Goal: Check status: Check status

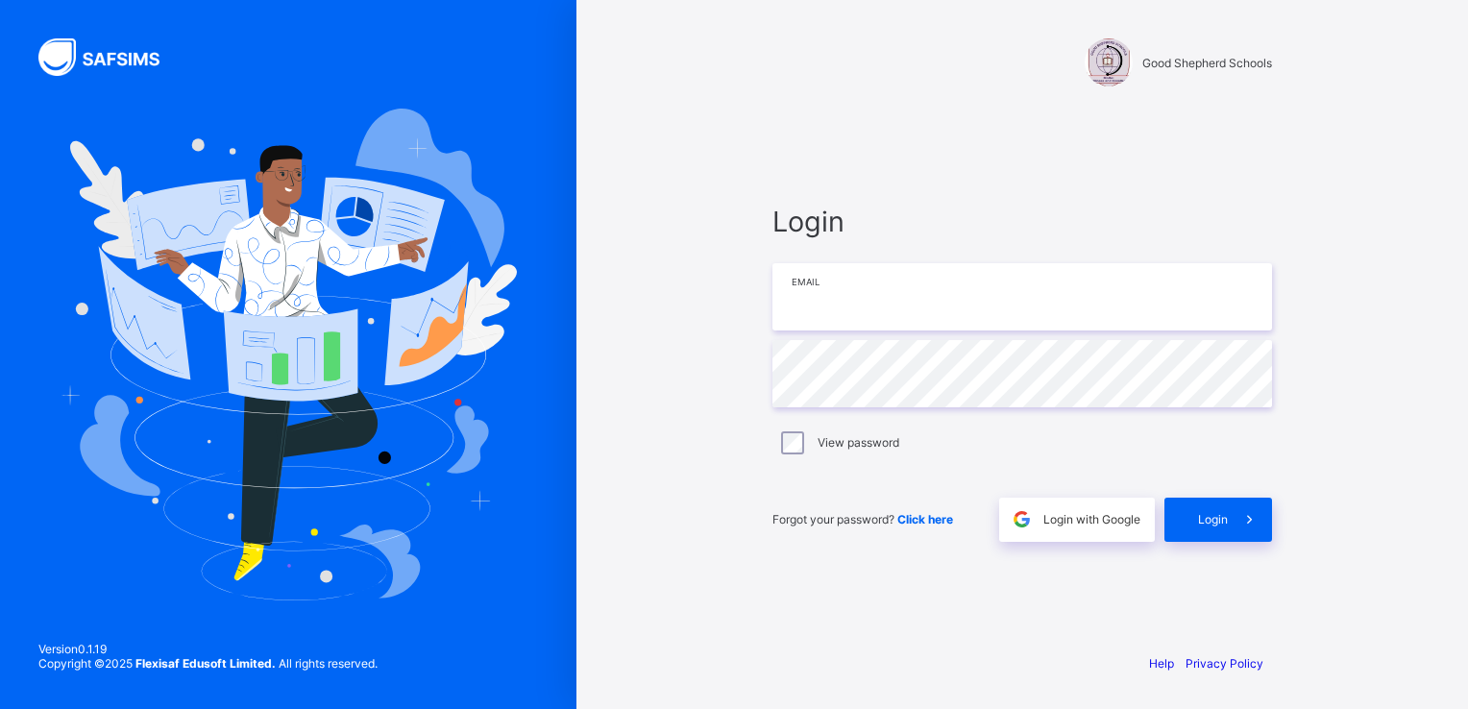
click at [967, 300] on input "email" at bounding box center [1022, 296] width 500 height 67
click at [861, 313] on input "email" at bounding box center [1022, 296] width 500 height 67
type input "*"
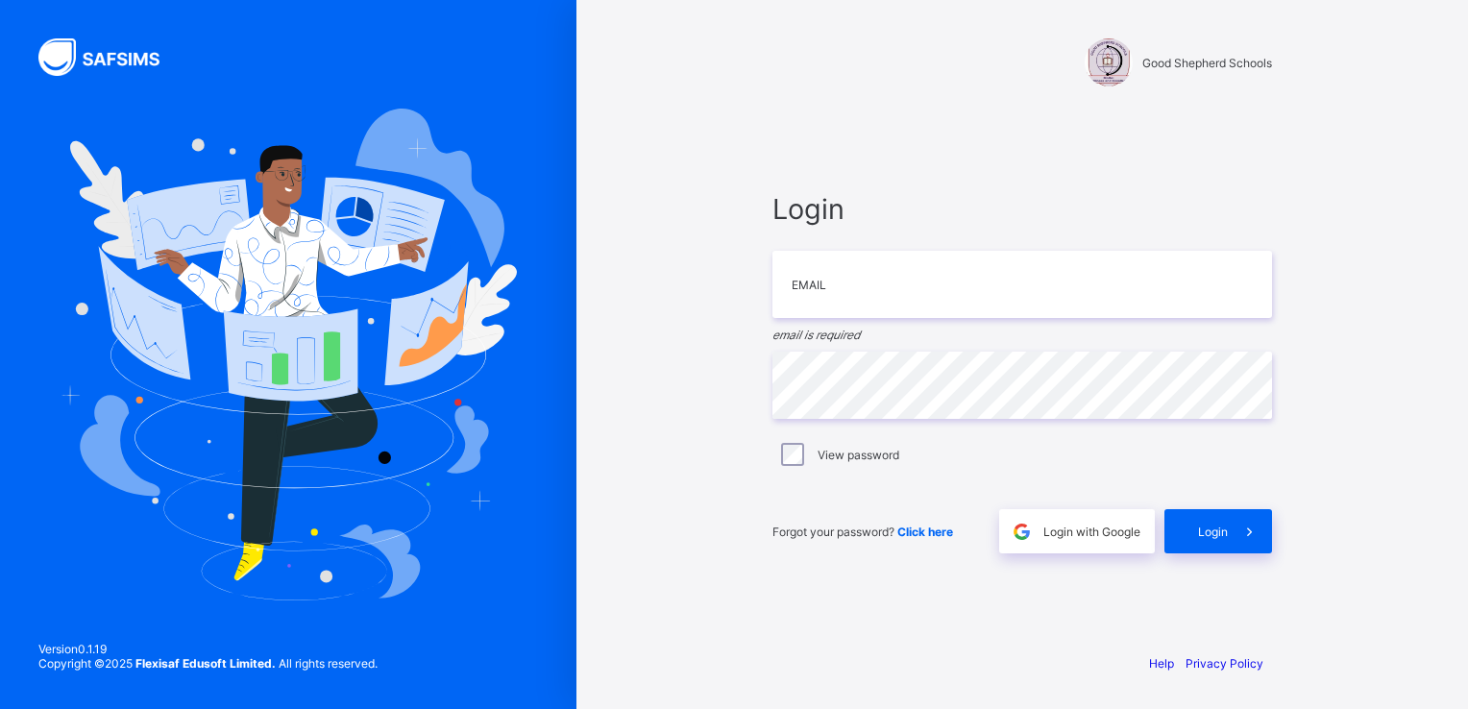
click at [1374, 64] on div "Good Shepherd Schools Login Email email is required Password View password Forg…" at bounding box center [1022, 354] width 892 height 709
click at [869, 301] on input "email" at bounding box center [1022, 284] width 500 height 67
click at [845, 309] on input "email" at bounding box center [1022, 284] width 500 height 67
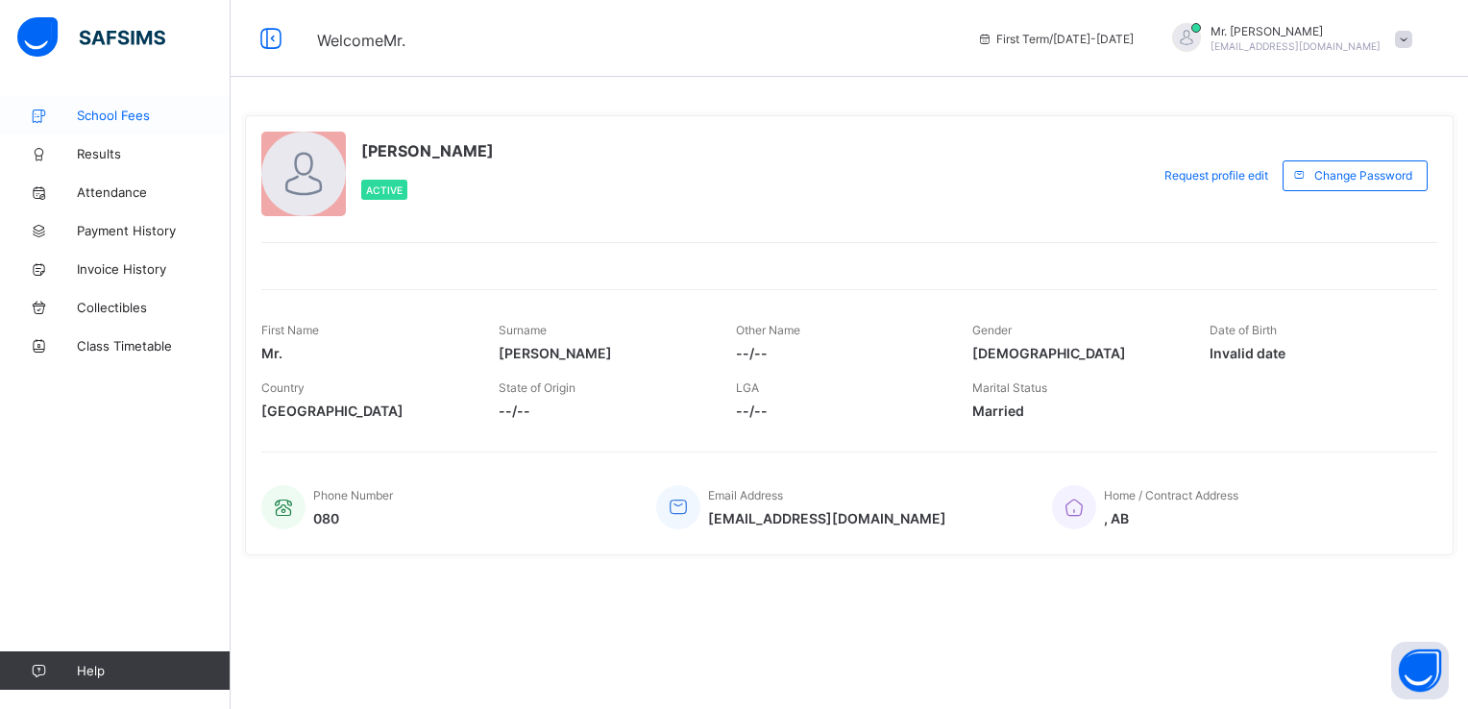
click at [106, 117] on span "School Fees" at bounding box center [154, 115] width 154 height 15
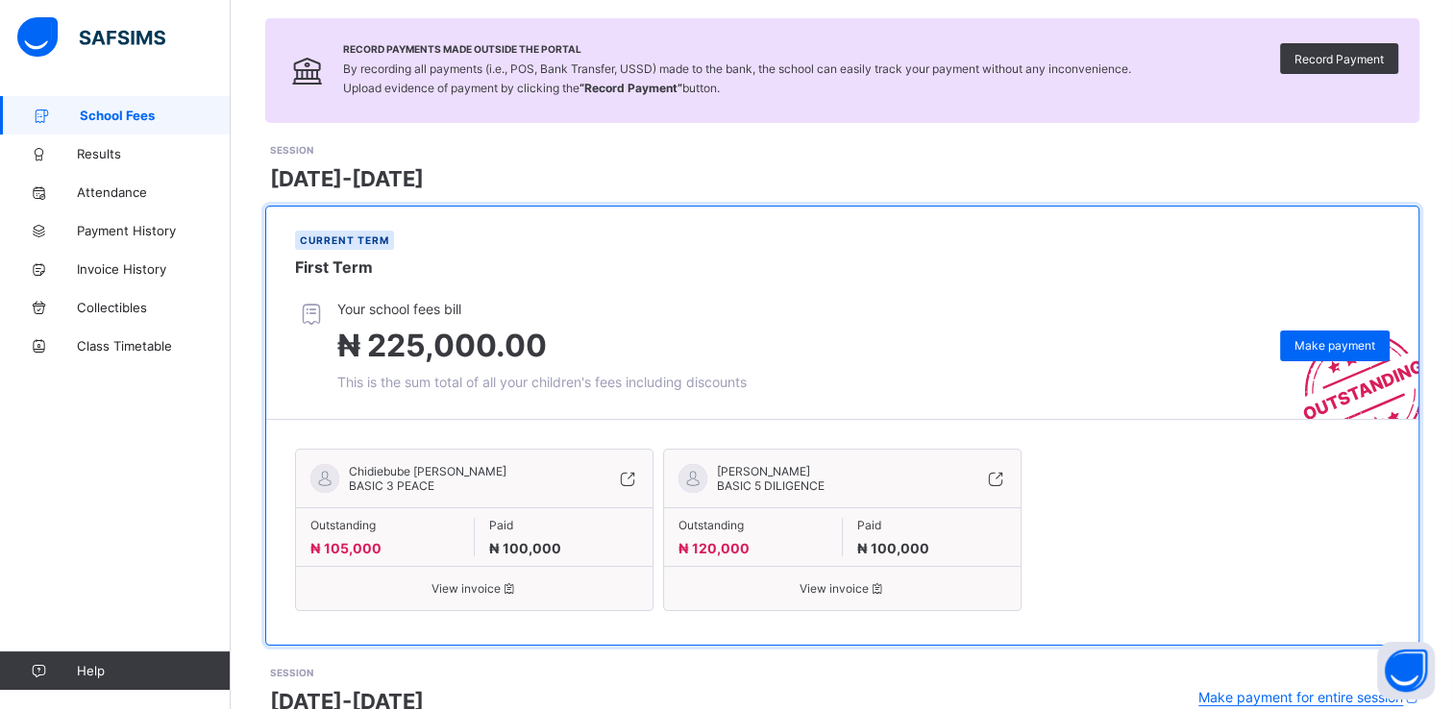
scroll to position [192, 0]
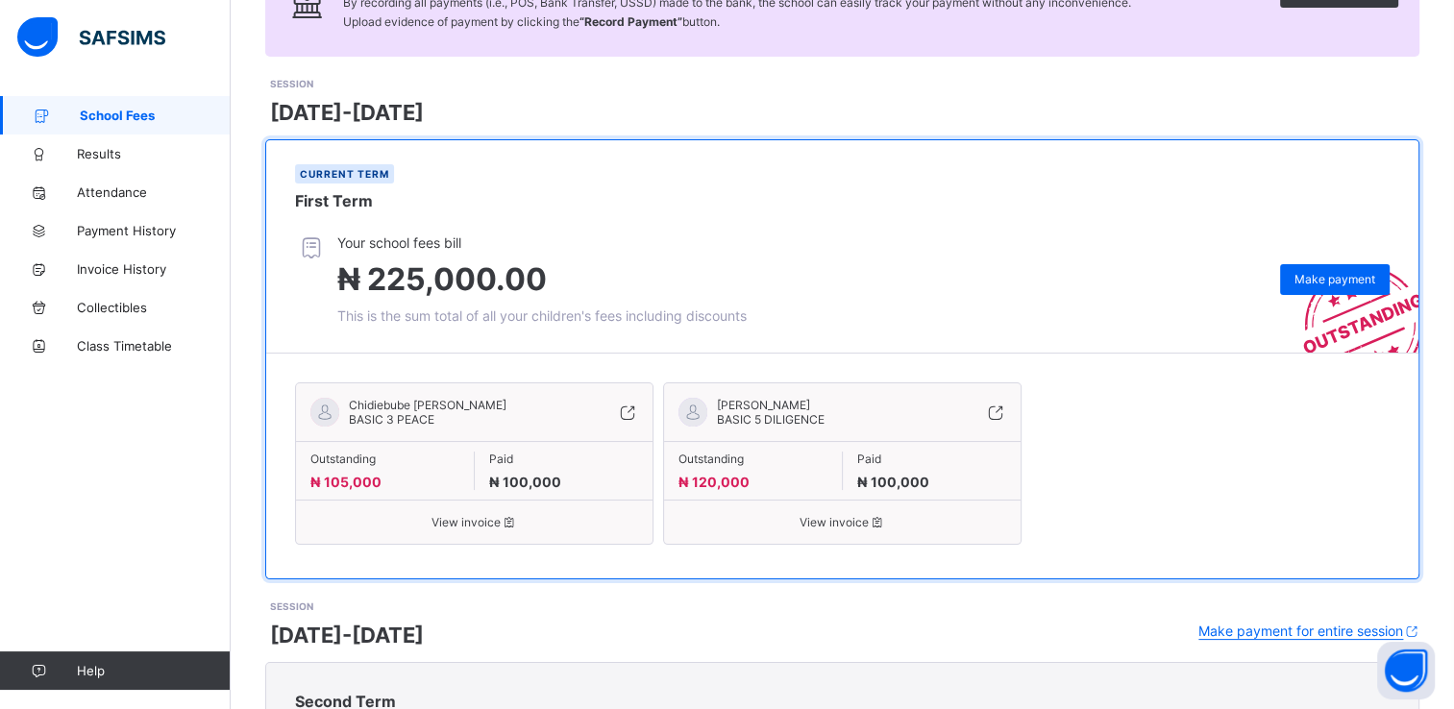
click at [464, 519] on span "View invoice" at bounding box center [474, 522] width 328 height 14
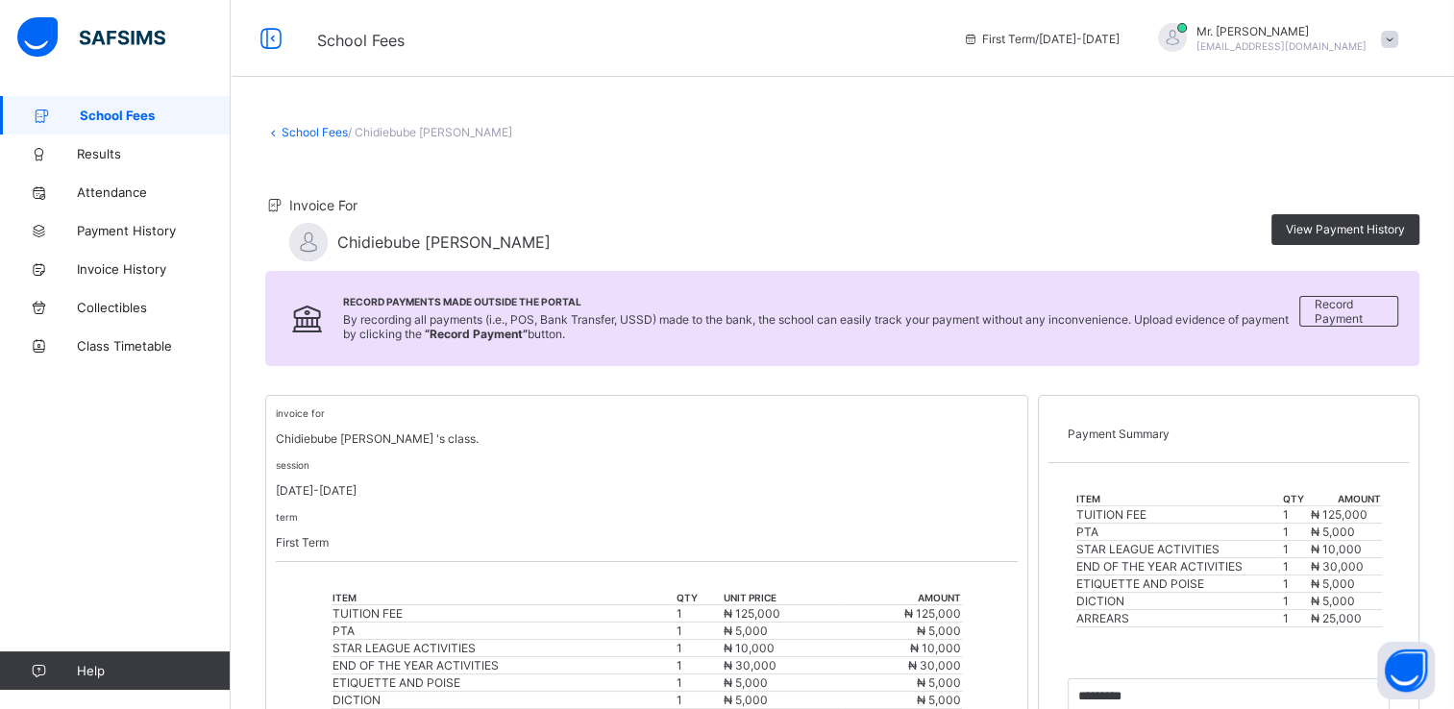
click at [1184, 33] on div at bounding box center [1172, 37] width 29 height 29
click at [1069, 136] on div "School Fees / Chidiebube [PERSON_NAME]" at bounding box center [842, 132] width 1154 height 14
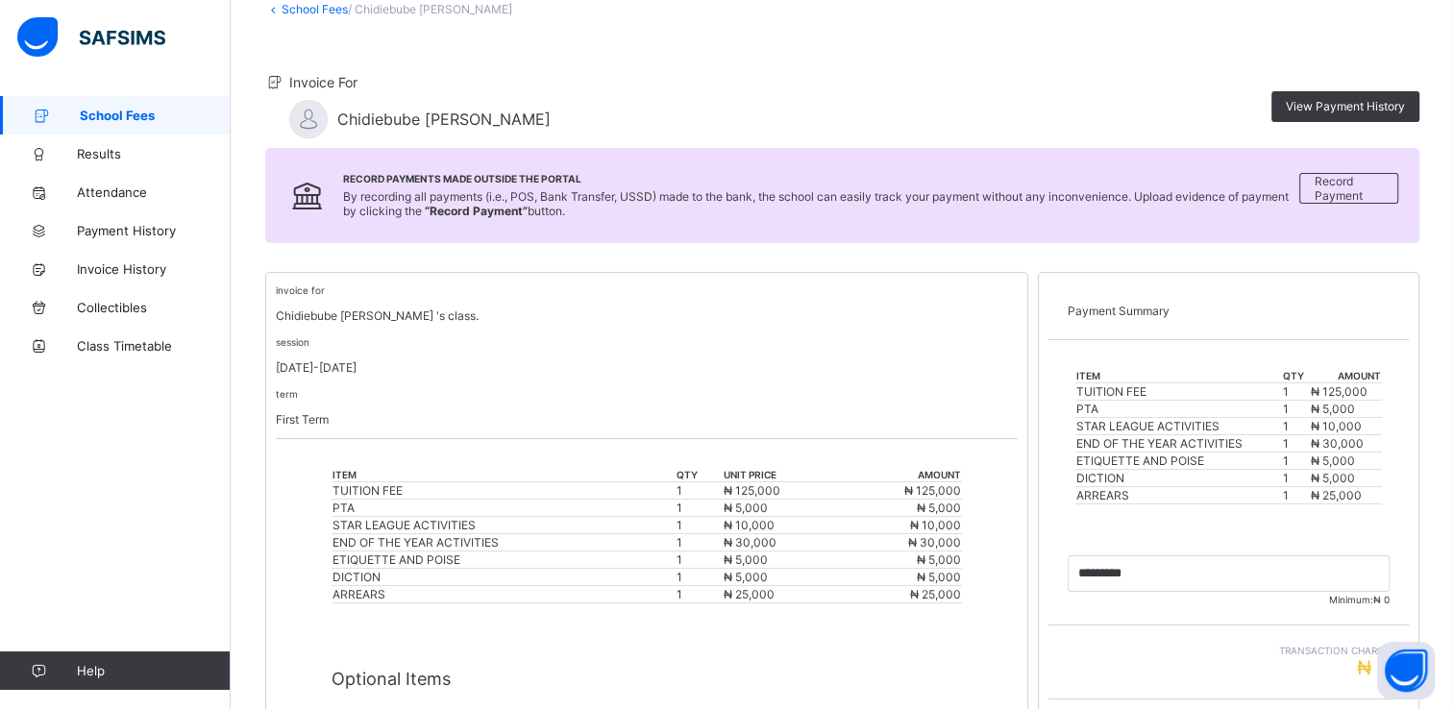
scroll to position [94, 0]
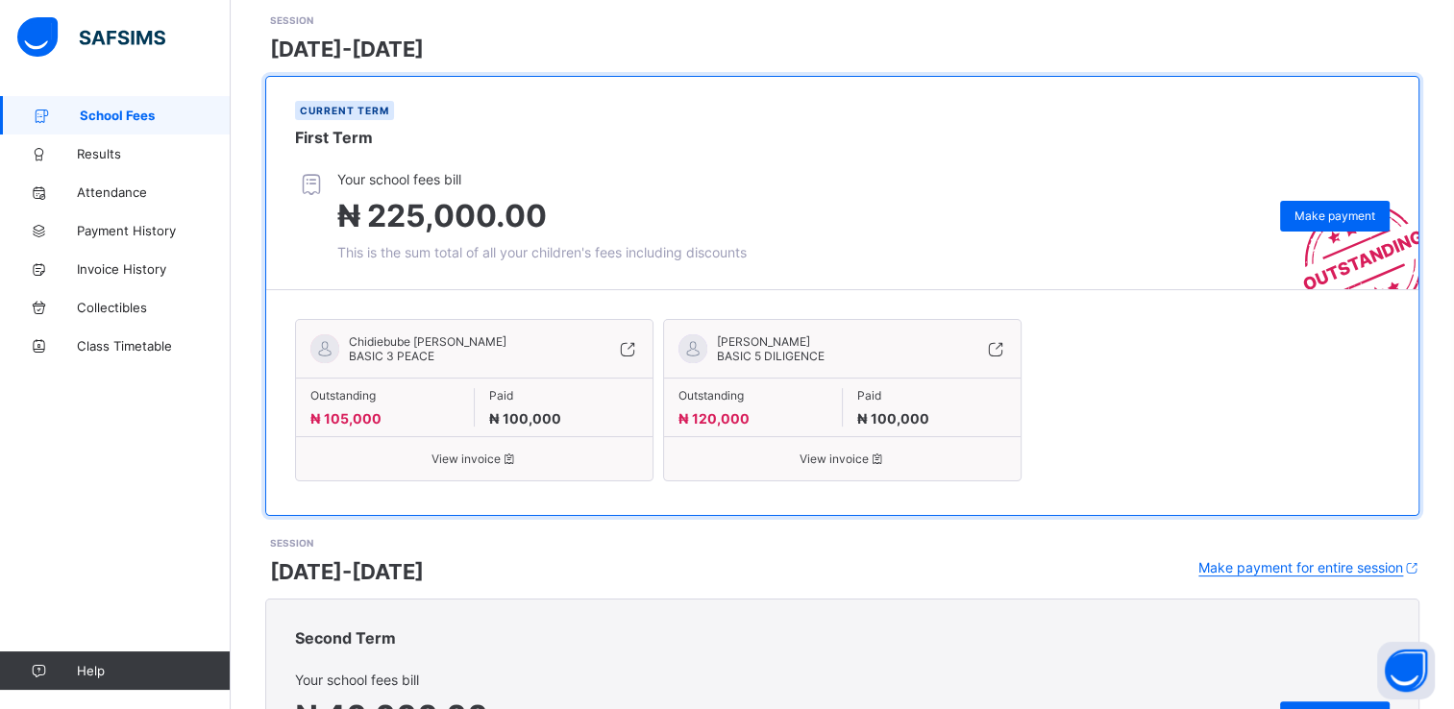
scroll to position [288, 0]
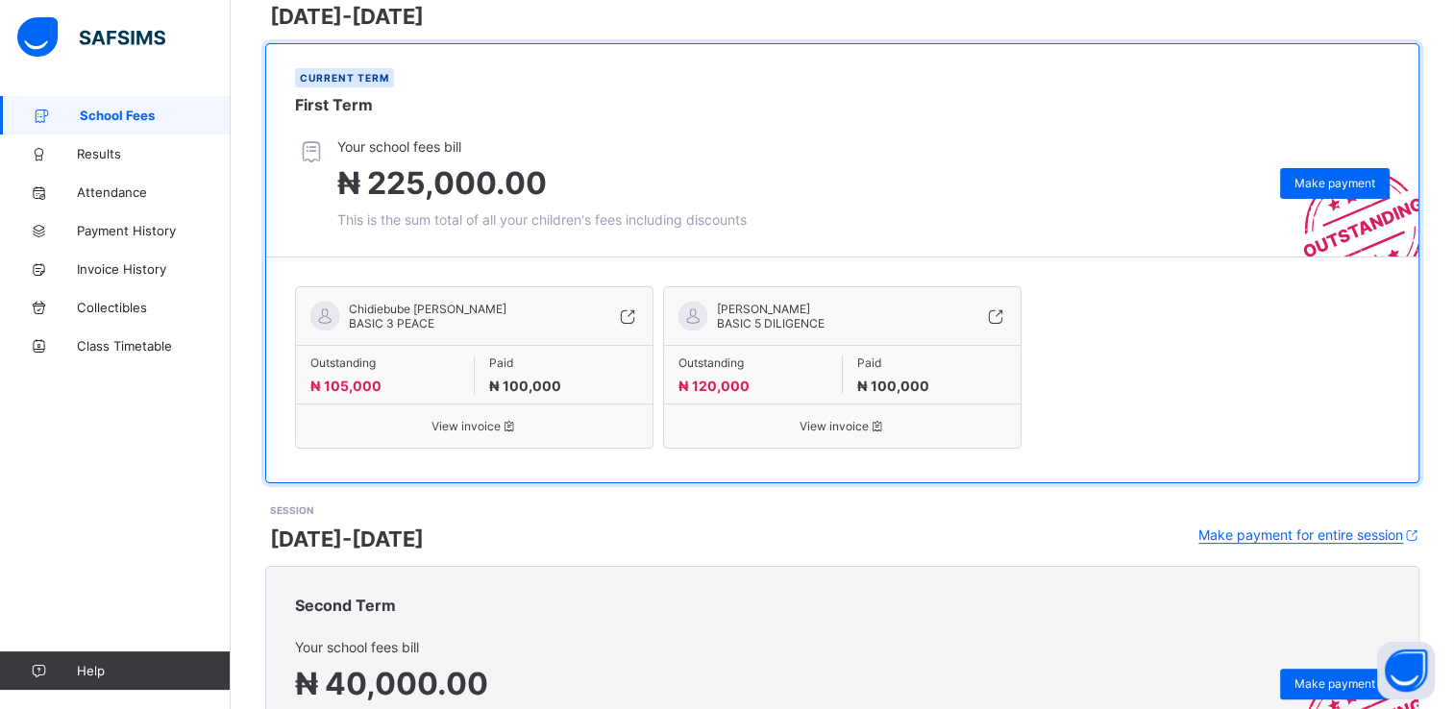
click at [845, 426] on span "View invoice" at bounding box center [842, 426] width 328 height 14
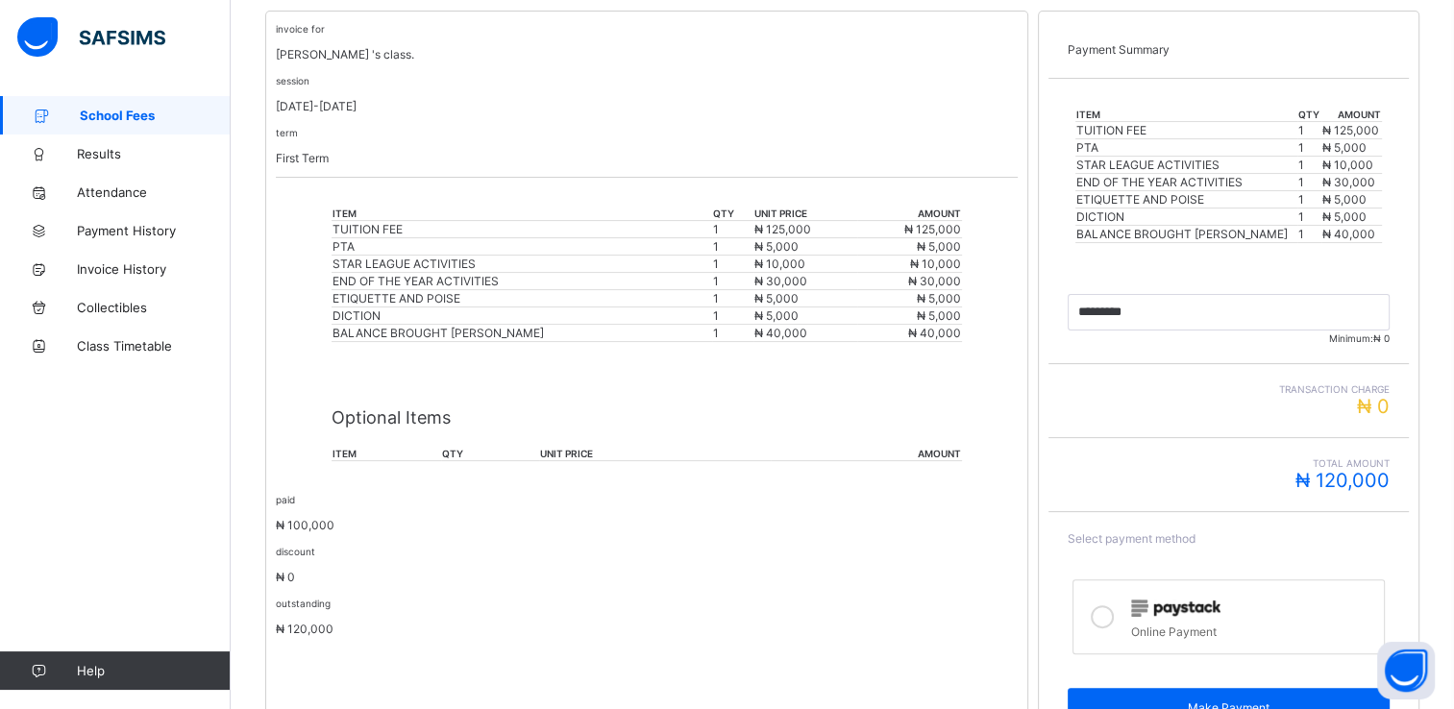
scroll to position [192, 0]
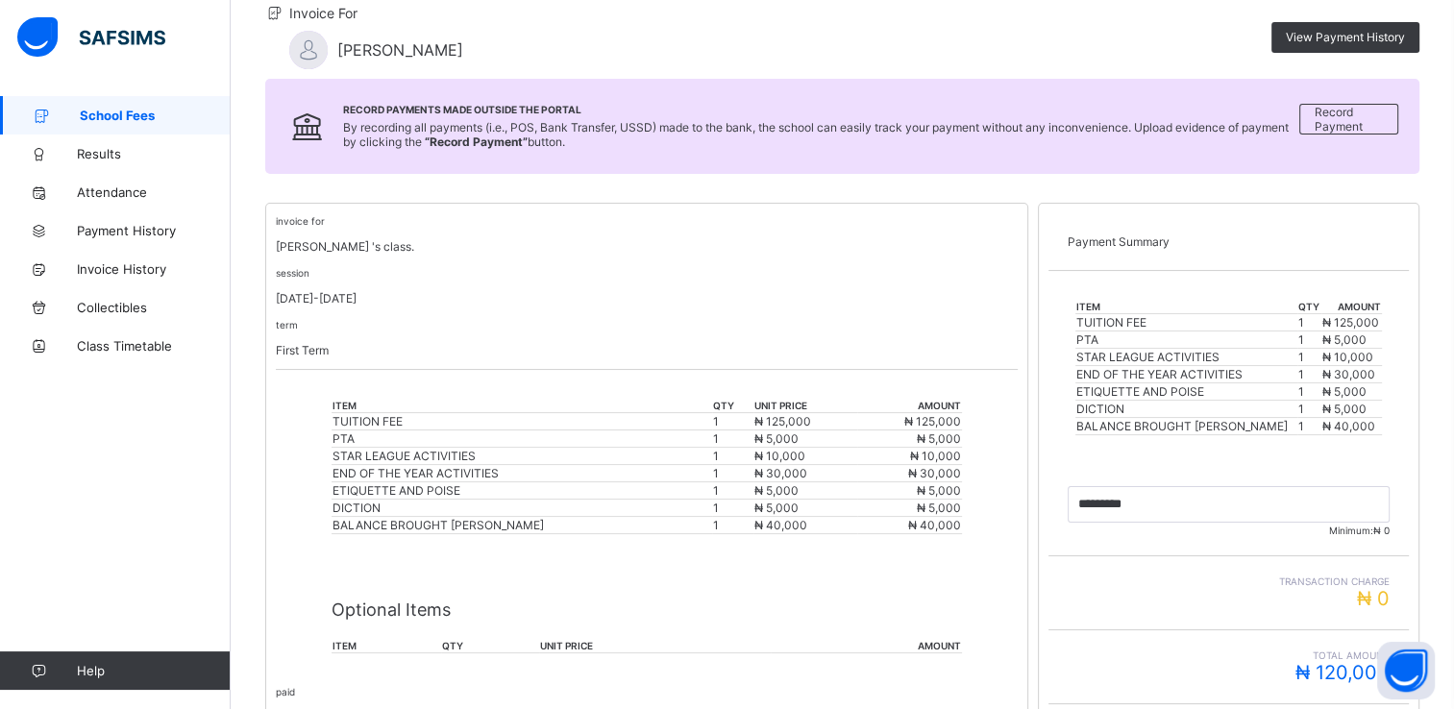
drag, startPoint x: 1420, startPoint y: 0, endPoint x: 673, endPoint y: 293, distance: 802.0
click at [673, 293] on p "[DATE]-[DATE]" at bounding box center [647, 298] width 742 height 14
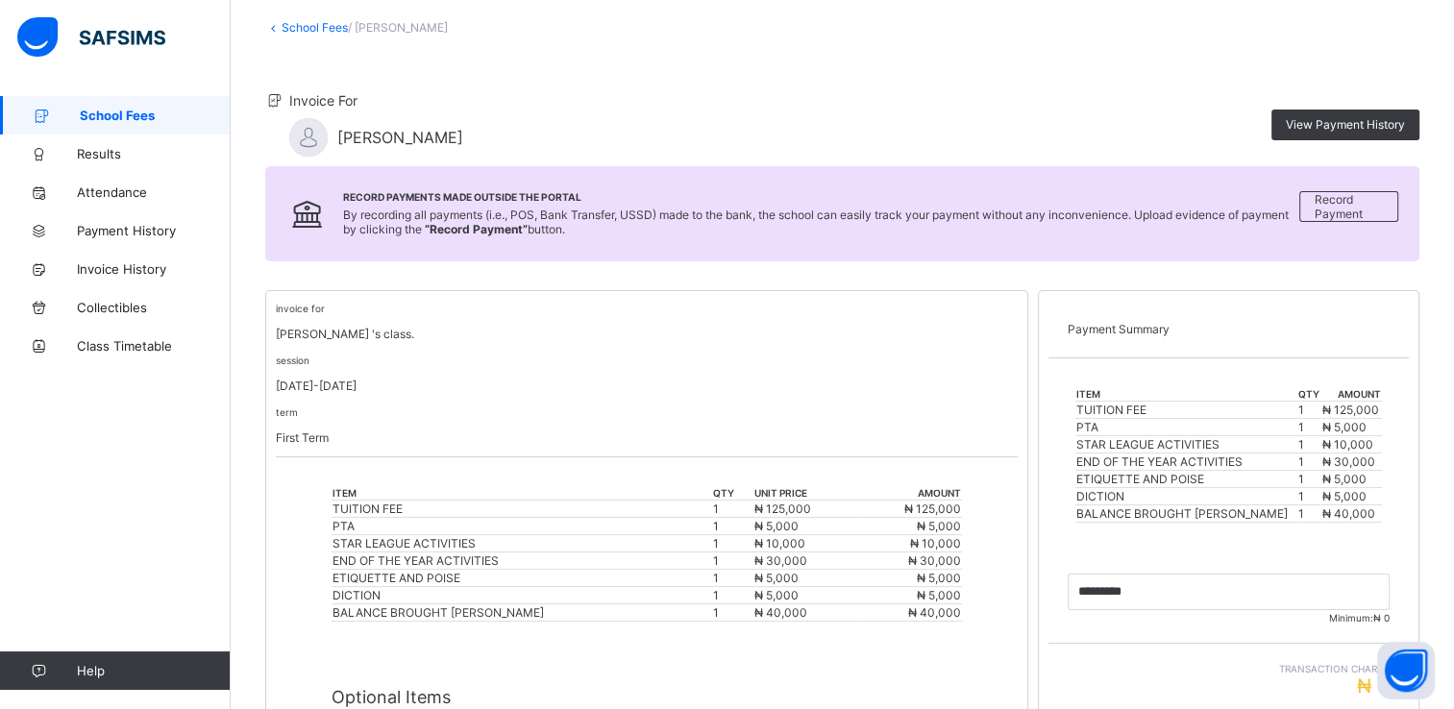
scroll to position [94, 0]
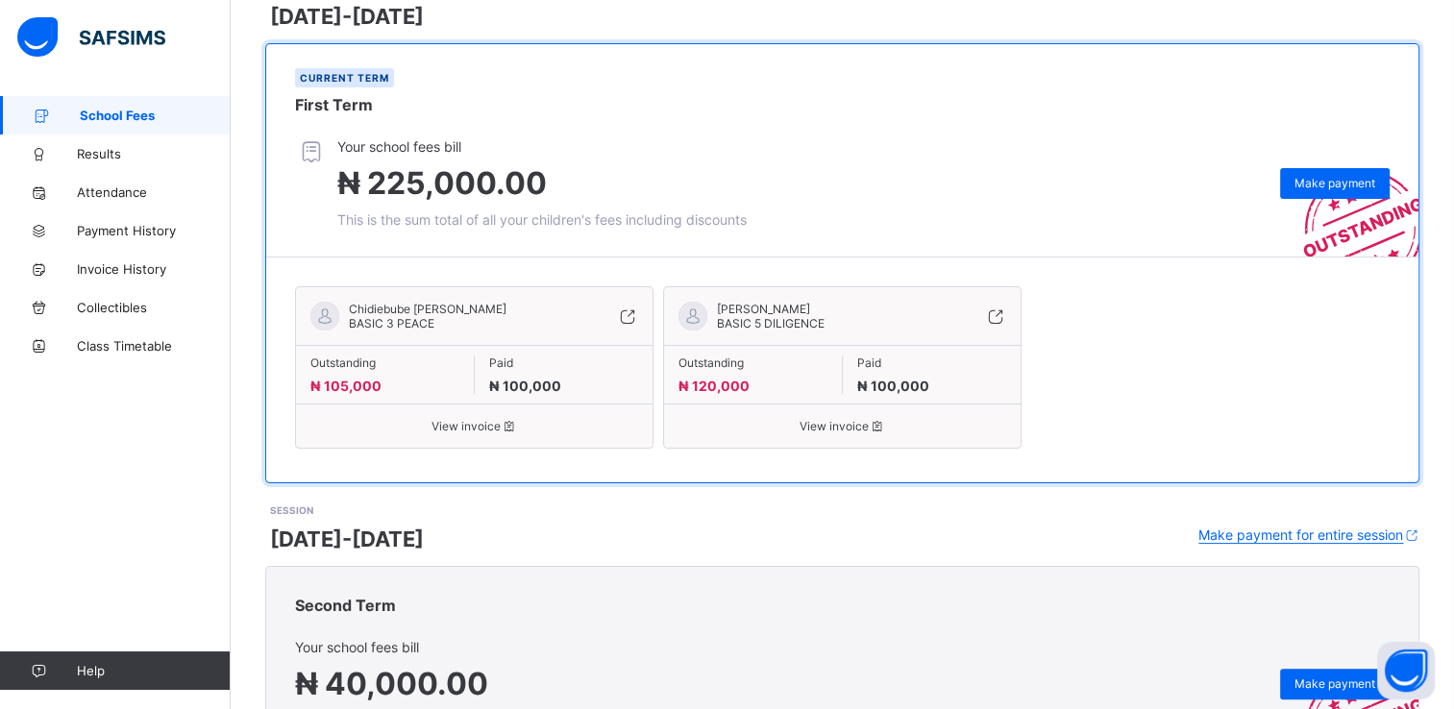
scroll to position [384, 0]
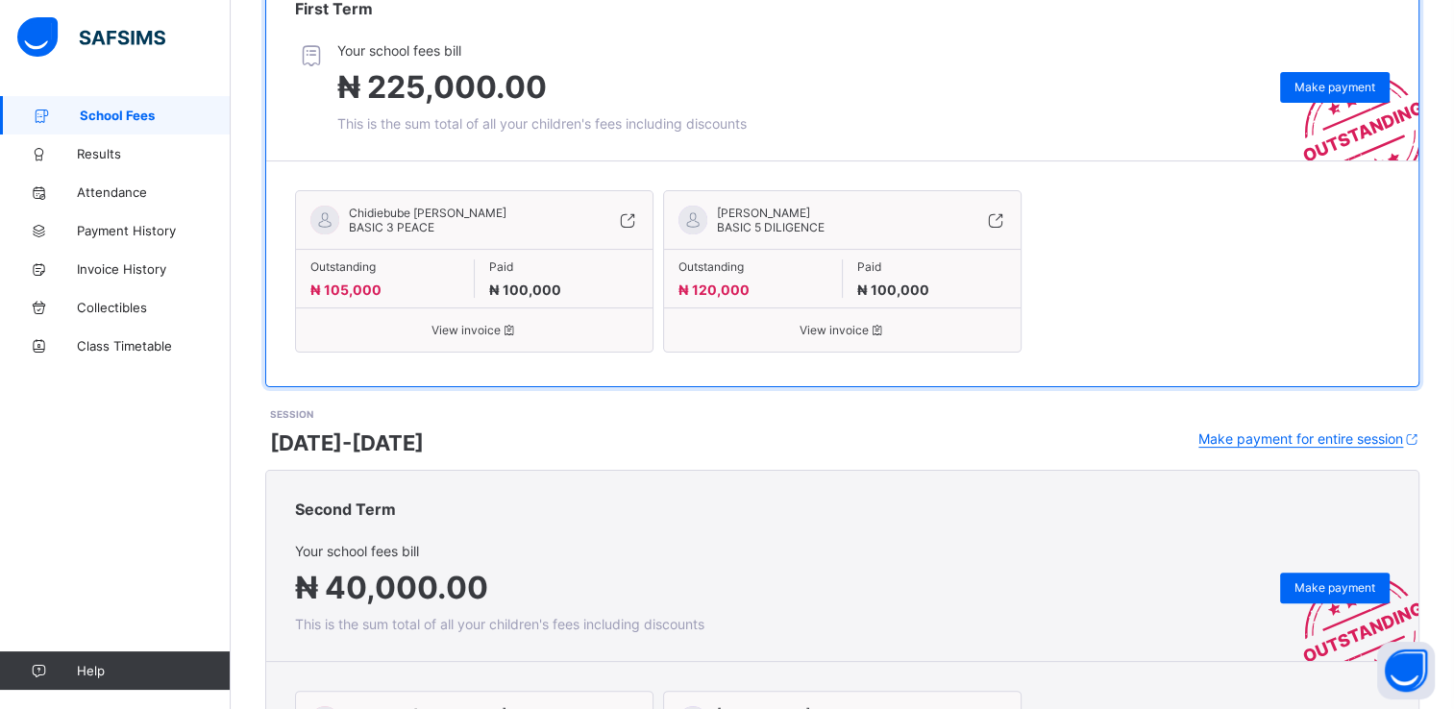
click at [470, 328] on span "View invoice" at bounding box center [474, 330] width 328 height 14
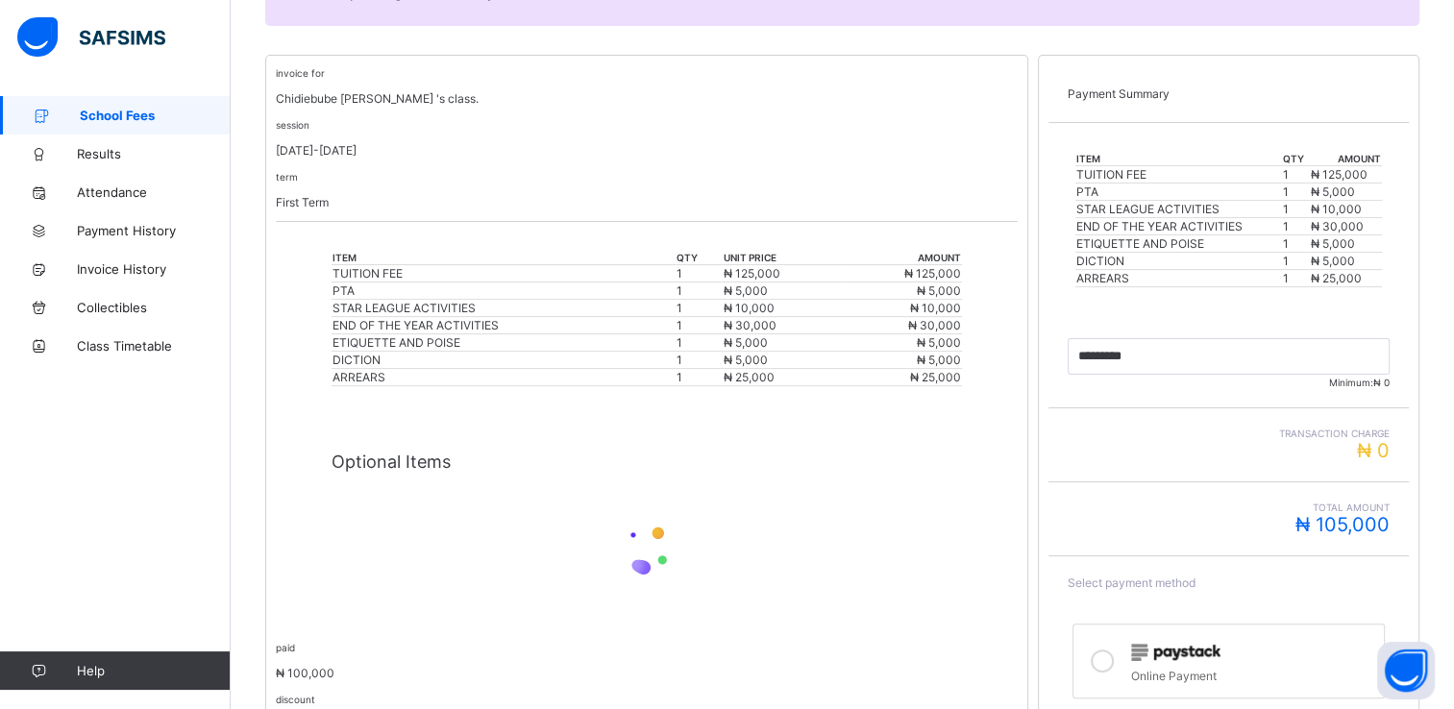
scroll to position [384, 0]
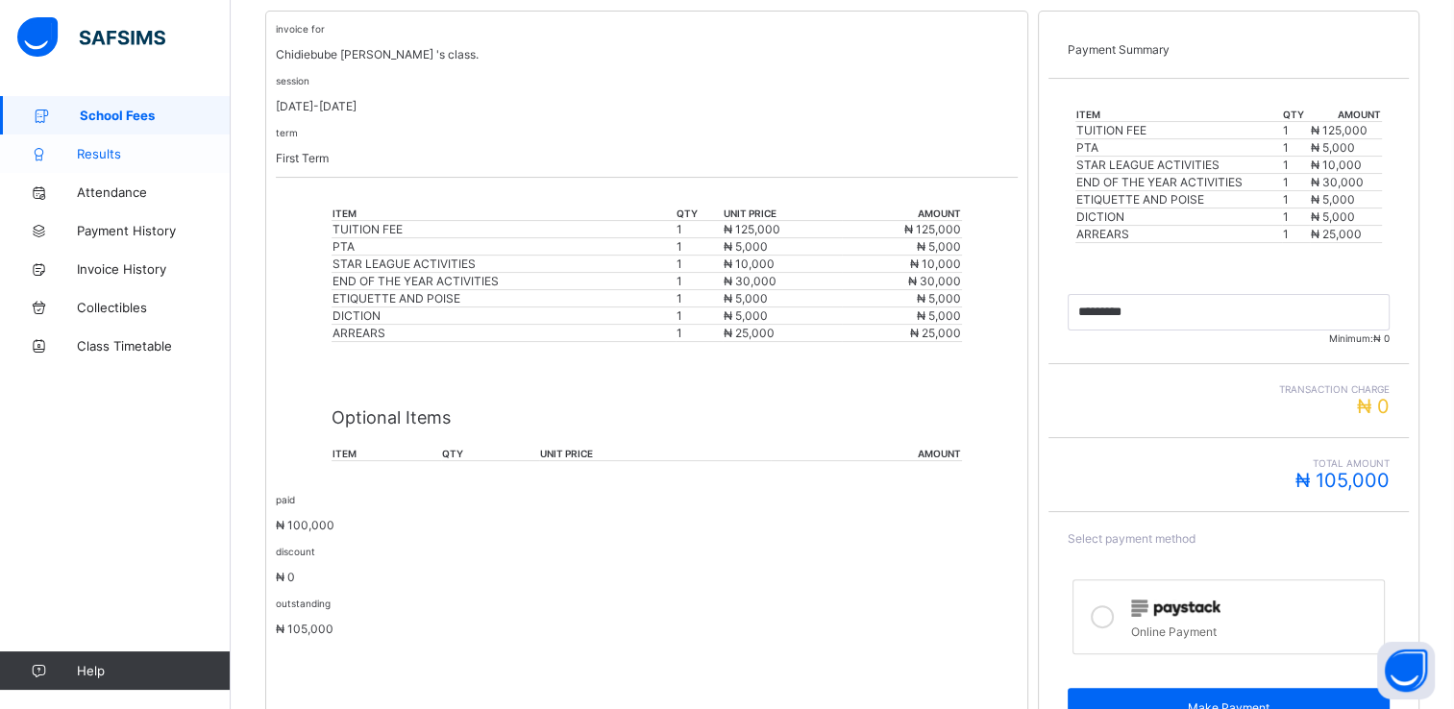
click at [111, 159] on span "Results" at bounding box center [154, 153] width 154 height 15
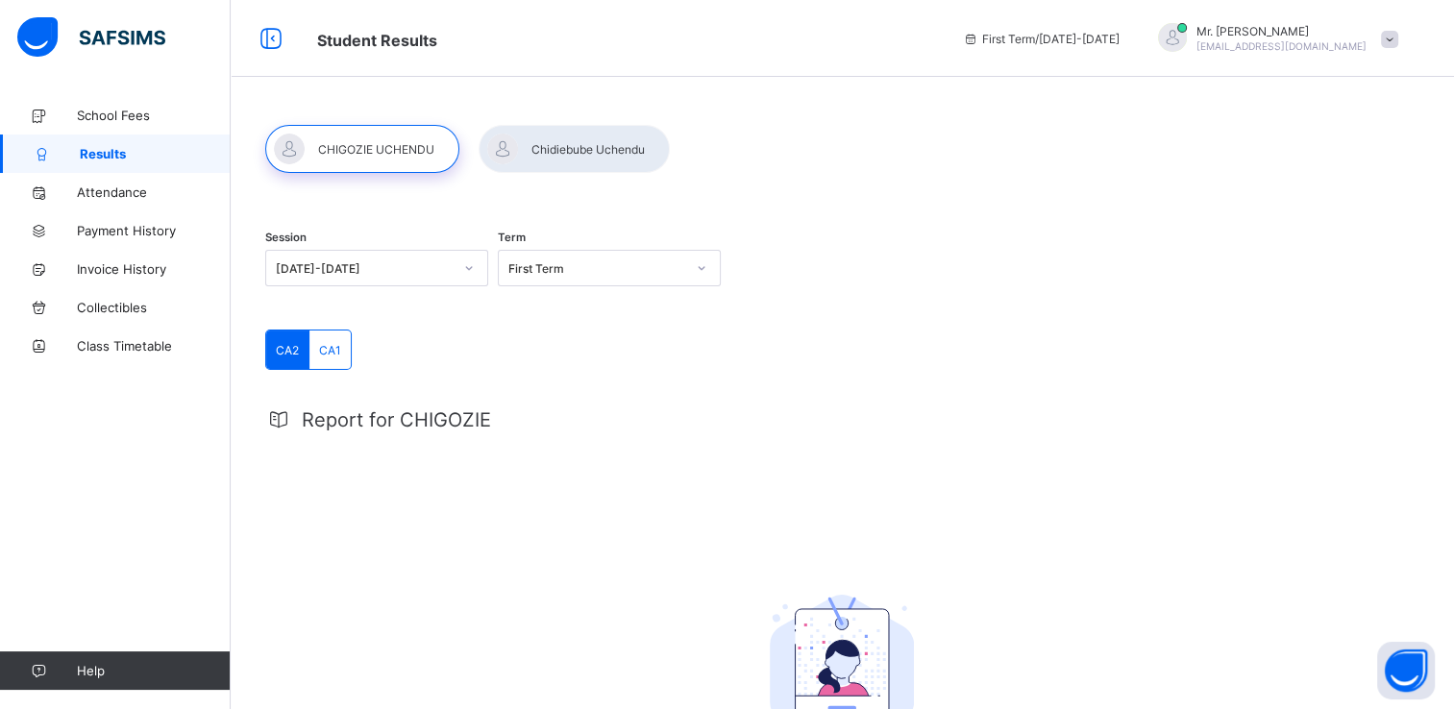
click at [610, 152] on div at bounding box center [573, 149] width 191 height 48
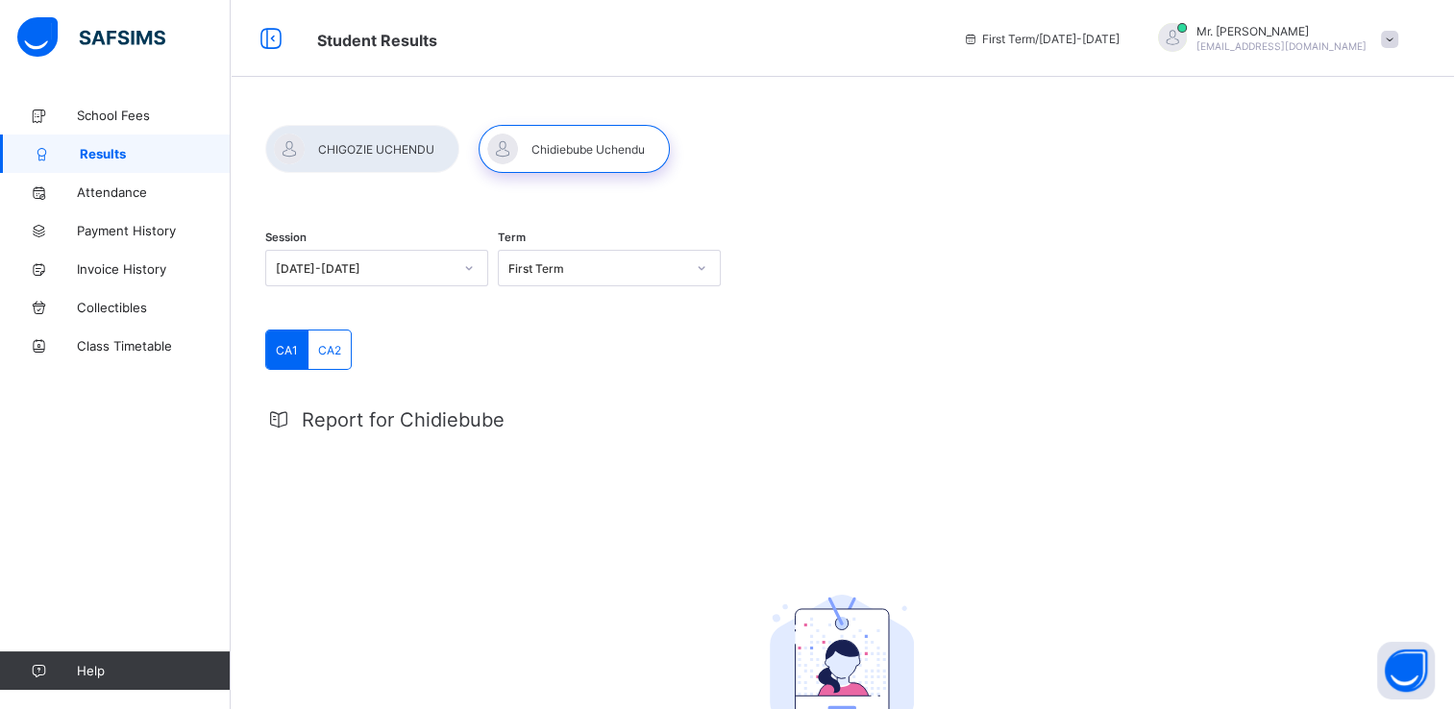
click at [470, 267] on icon at bounding box center [469, 267] width 12 height 19
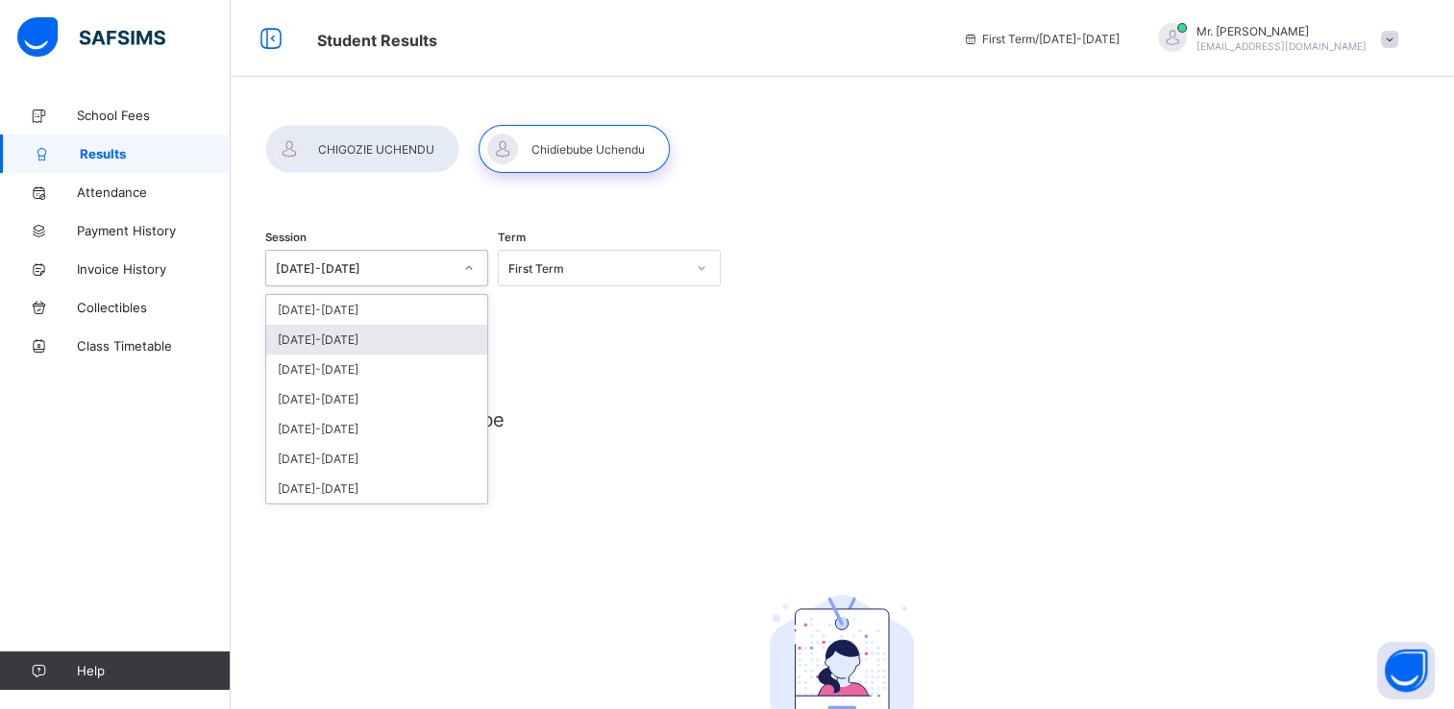
click at [448, 329] on div "[DATE]-[DATE]" at bounding box center [376, 340] width 221 height 30
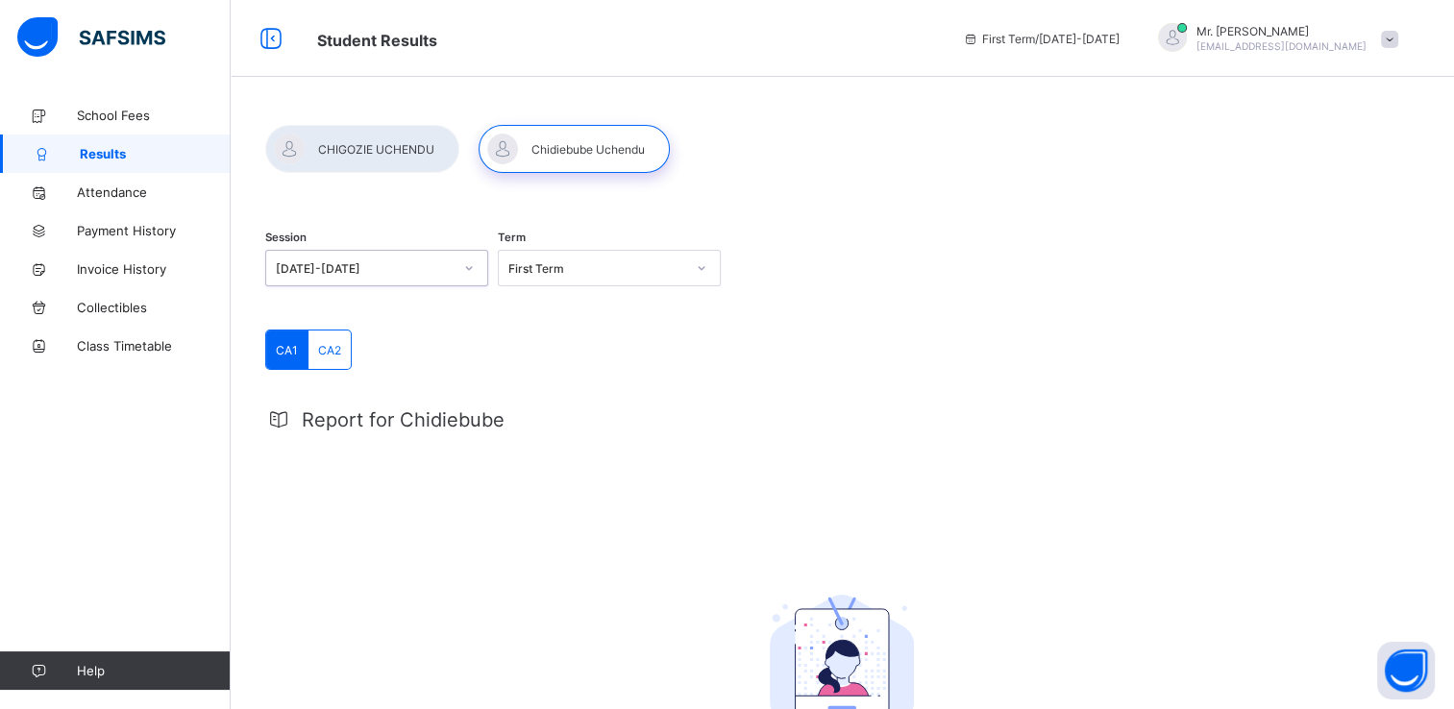
click at [624, 261] on div "First Term" at bounding box center [596, 268] width 177 height 14
click at [587, 358] on div "Third Term" at bounding box center [609, 370] width 221 height 30
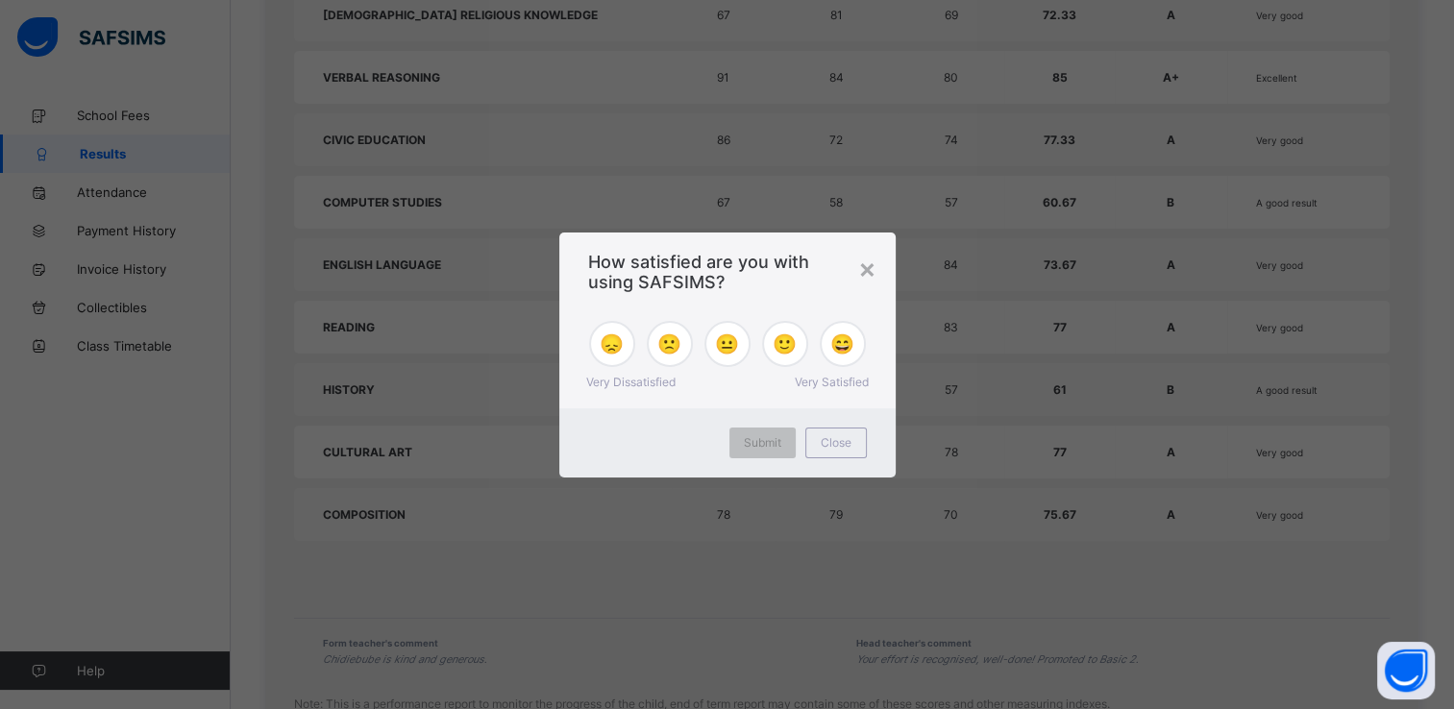
scroll to position [1659, 0]
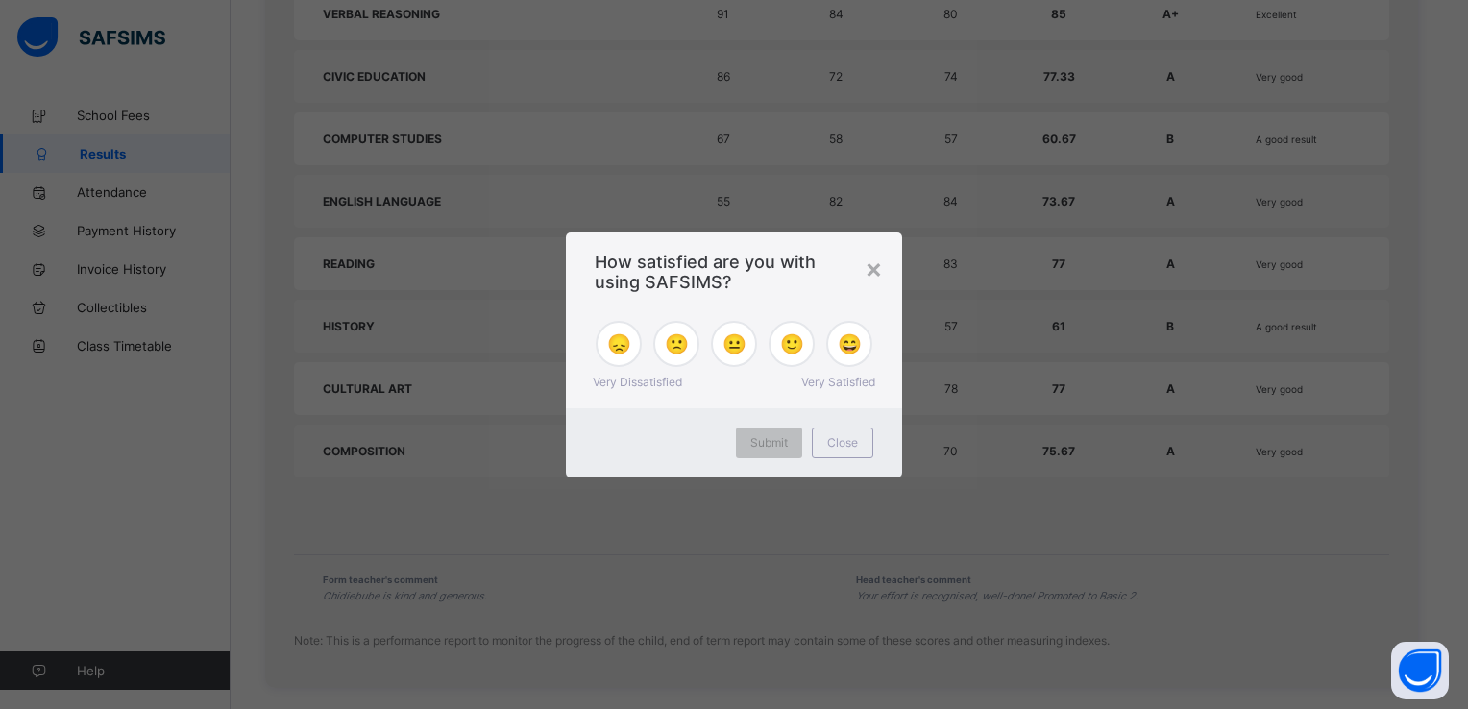
drag, startPoint x: 871, startPoint y: 270, endPoint x: 869, endPoint y: 280, distance: 10.0
click at [872, 273] on div "×" at bounding box center [874, 268] width 18 height 33
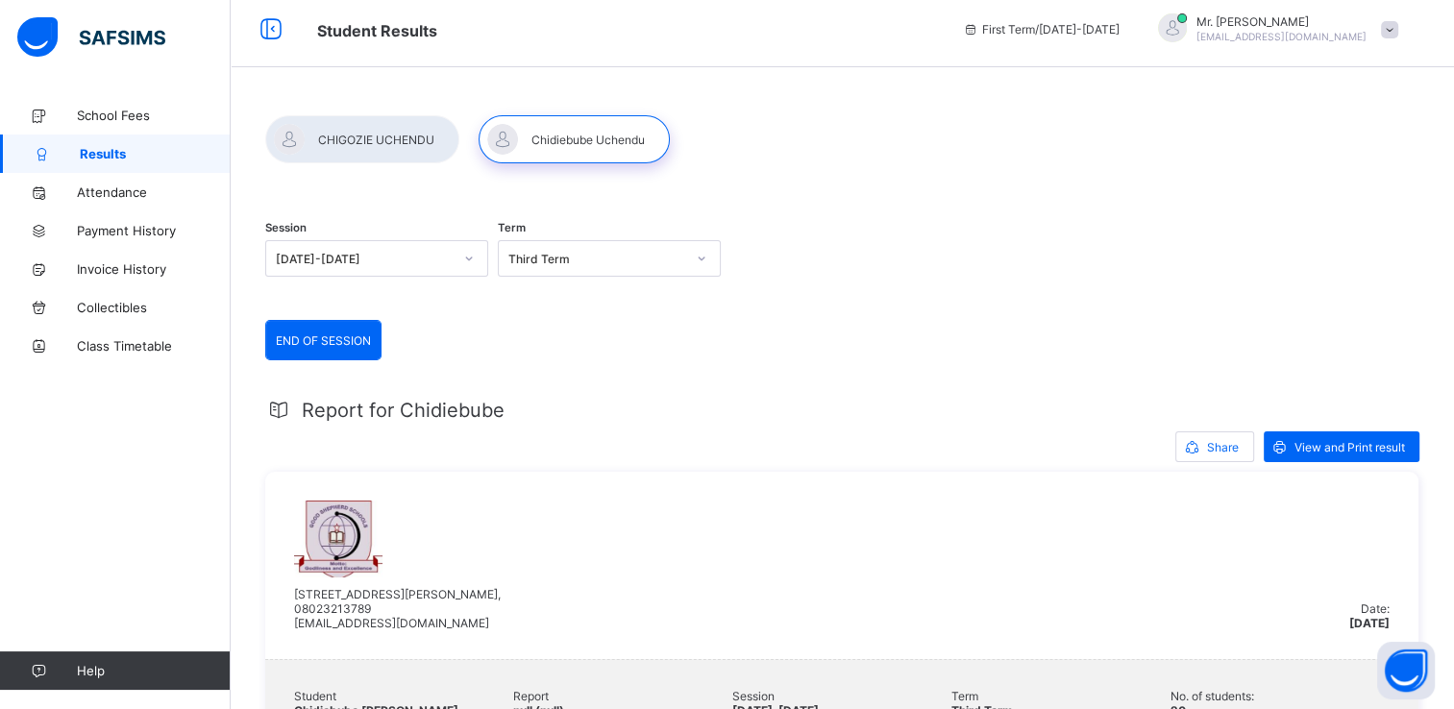
scroll to position [0, 0]
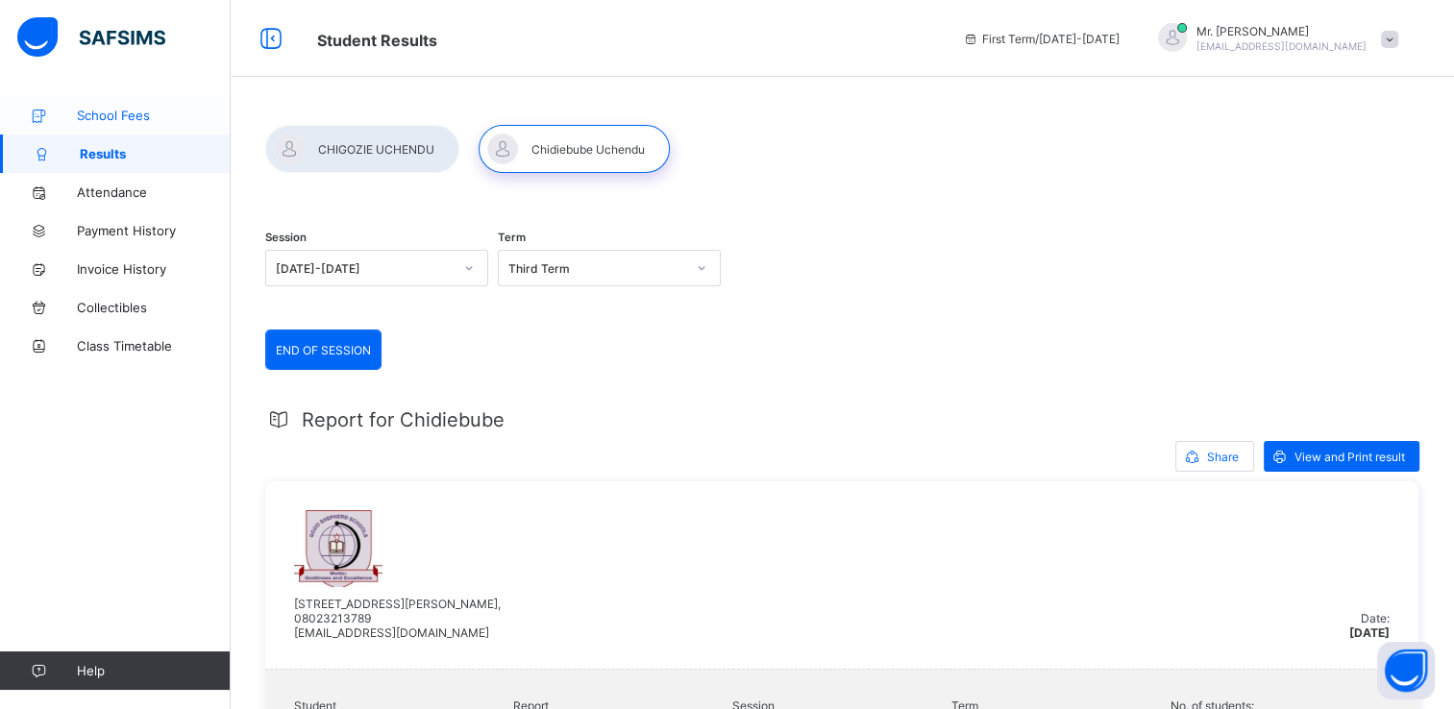
click at [121, 115] on span "School Fees" at bounding box center [154, 115] width 154 height 15
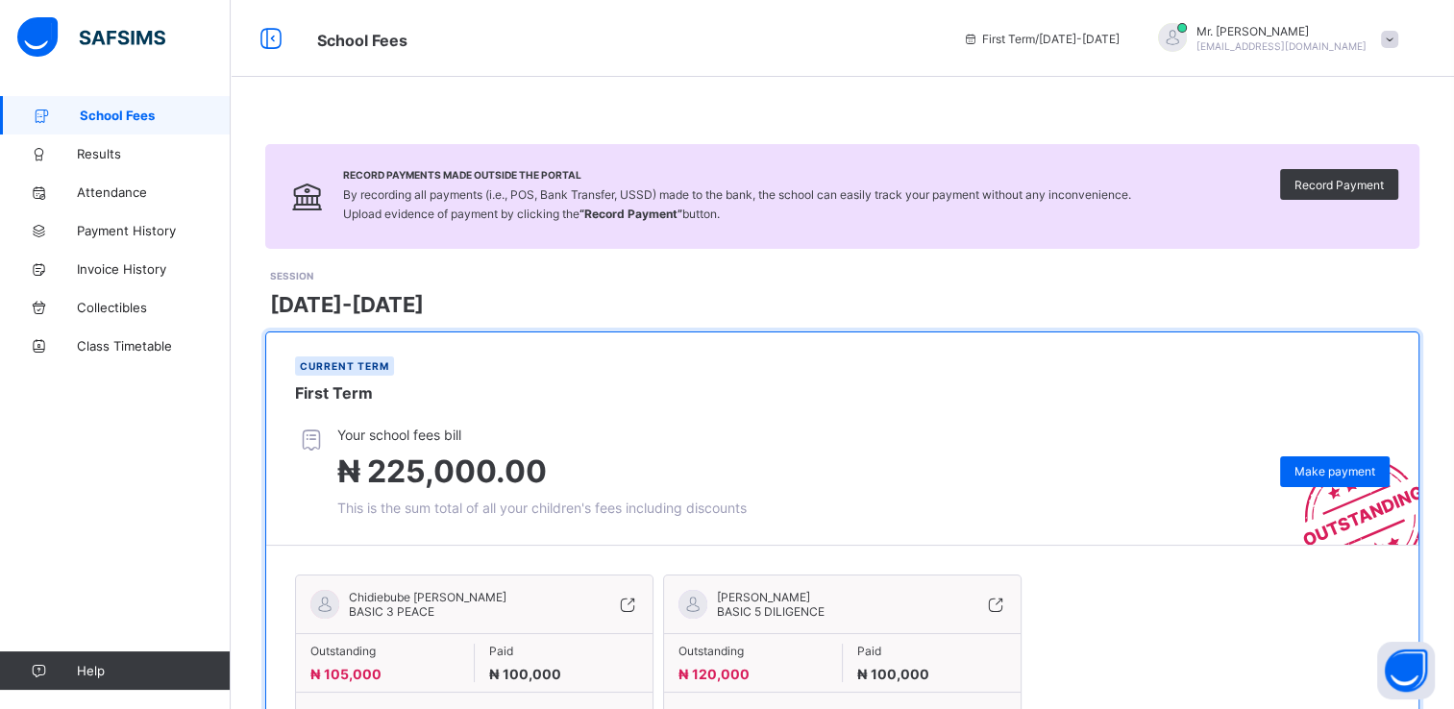
click at [100, 111] on span "School Fees" at bounding box center [155, 115] width 151 height 15
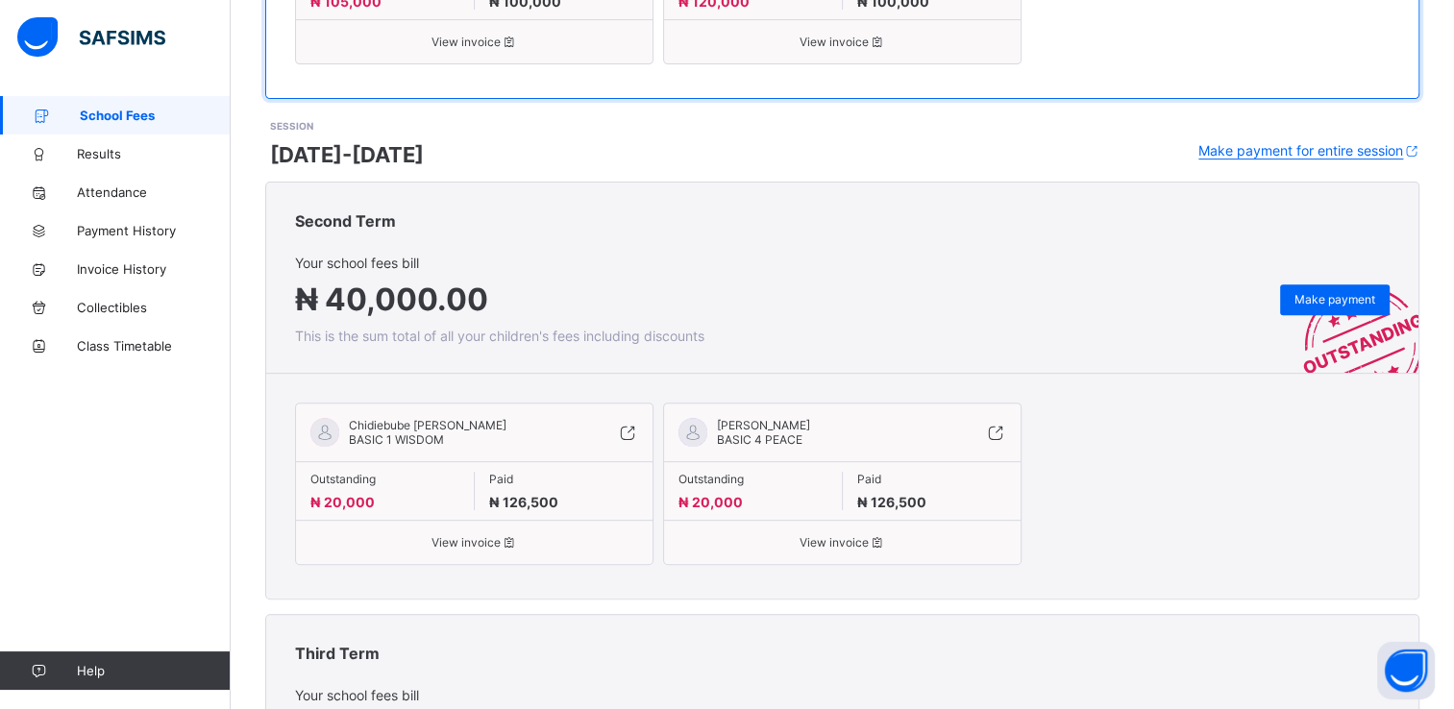
scroll to position [288, 0]
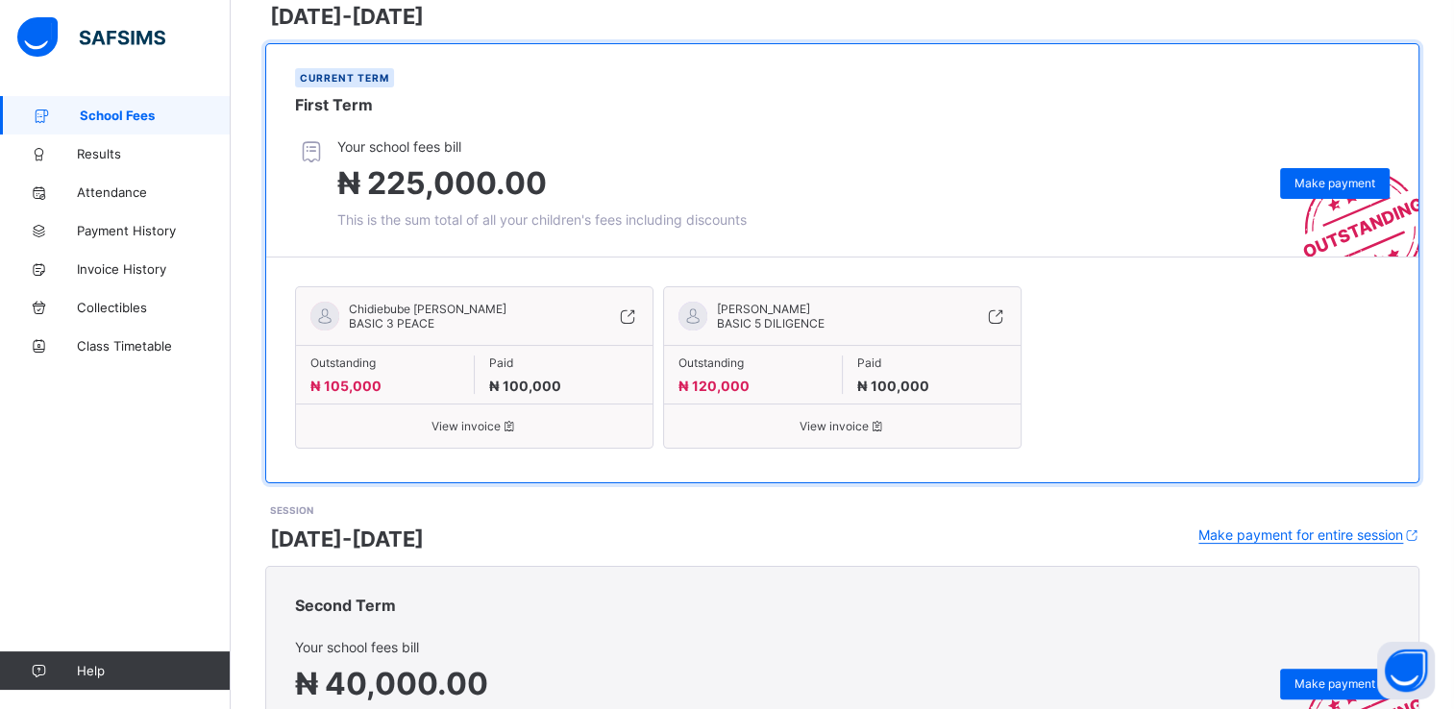
click at [471, 424] on span "View invoice" at bounding box center [474, 426] width 328 height 14
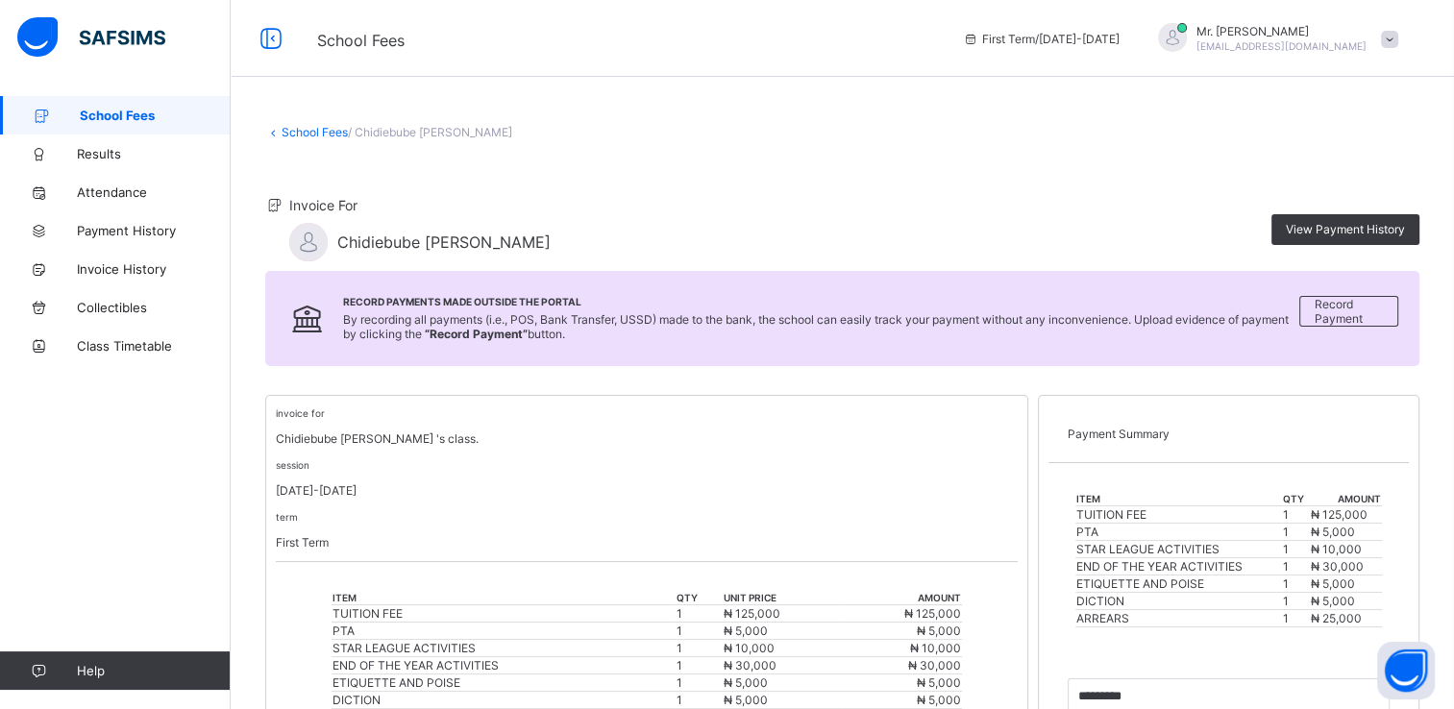
click at [1398, 33] on span at bounding box center [1389, 39] width 17 height 17
click at [1343, 180] on span "Logout" at bounding box center [1335, 190] width 127 height 22
